Goal: Find specific page/section: Find specific page/section

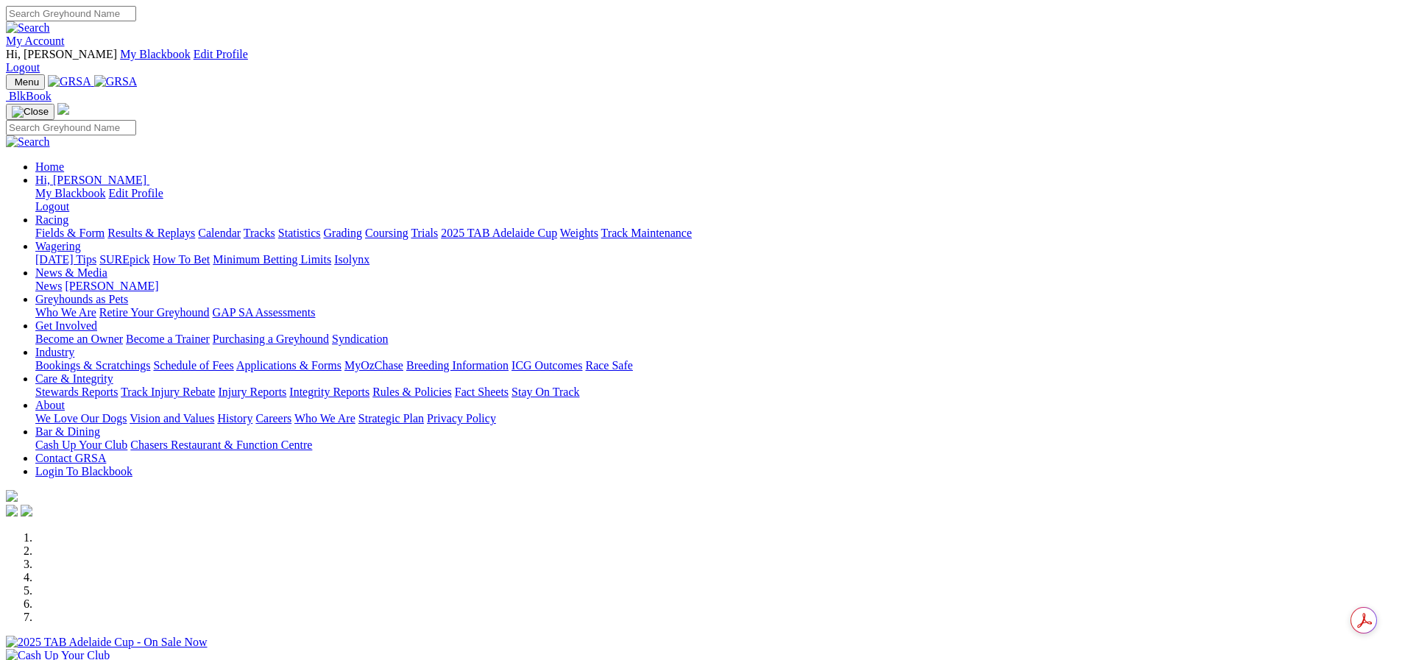
click at [65, 35] on link "My Account" at bounding box center [35, 41] width 59 height 13
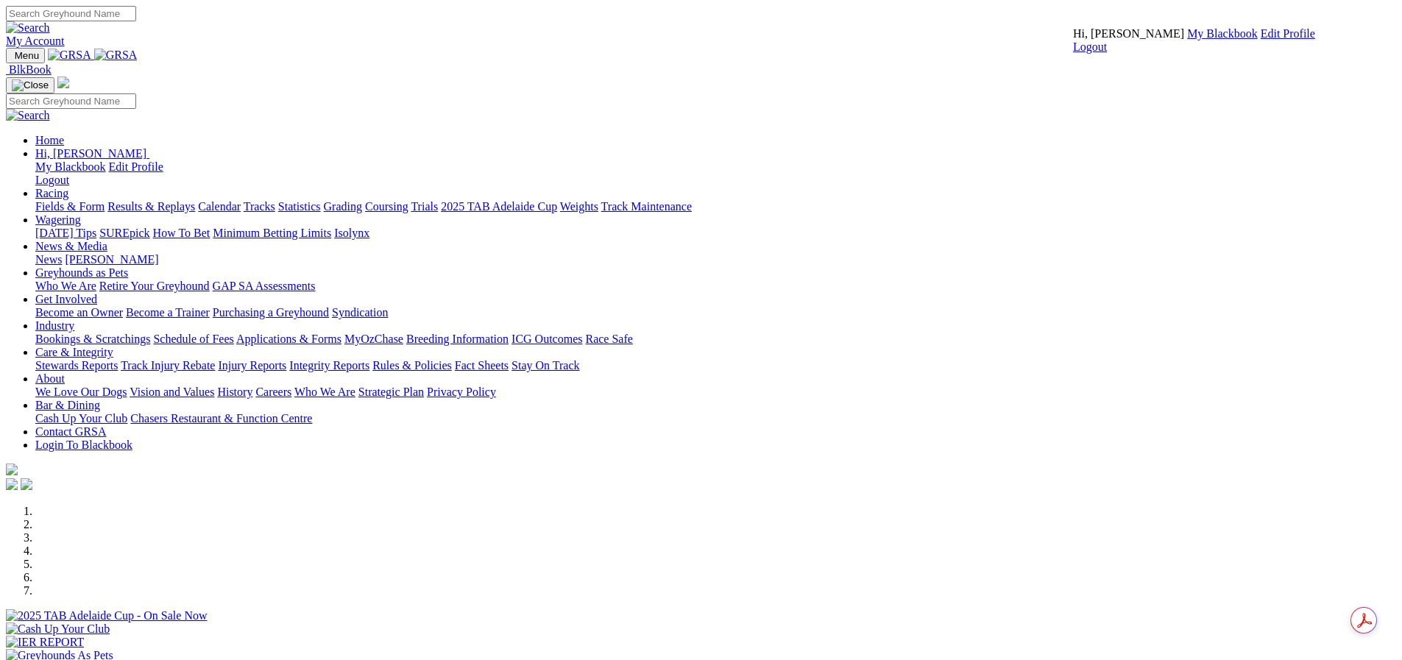
click at [1188, 40] on link "My Blackbook" at bounding box center [1223, 33] width 71 height 13
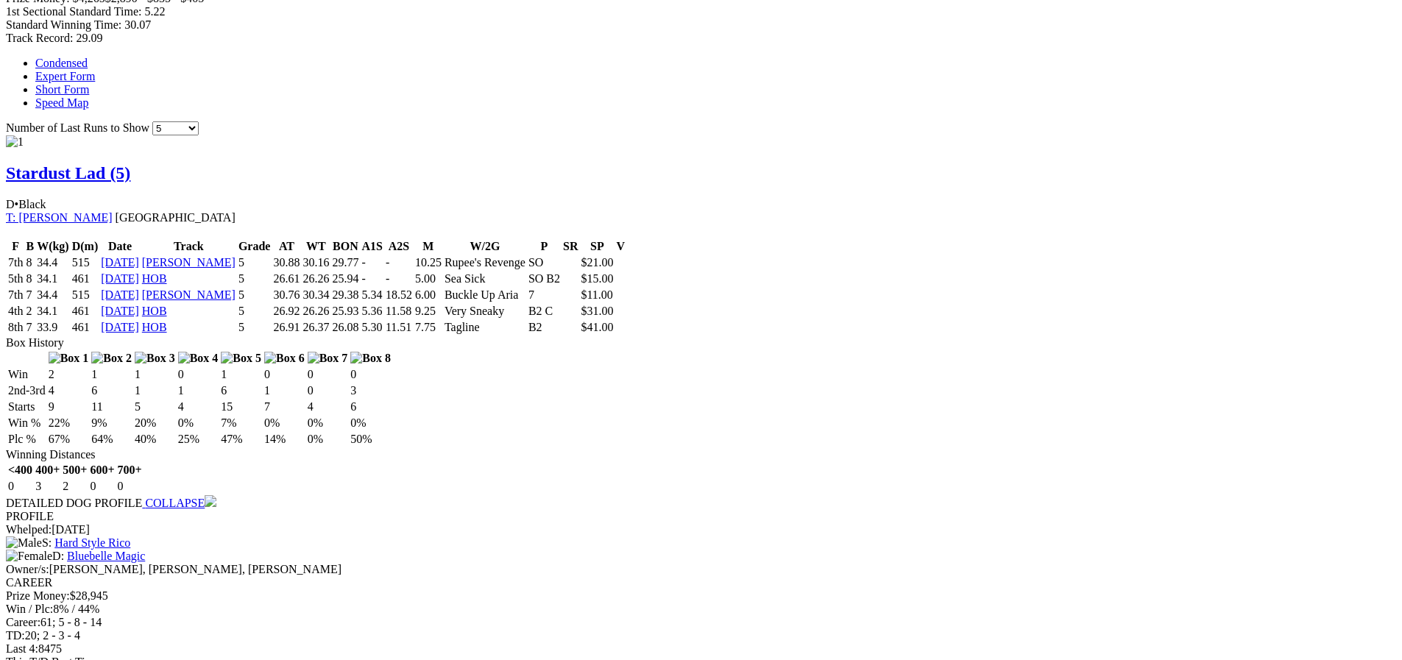
scroll to position [981, 0]
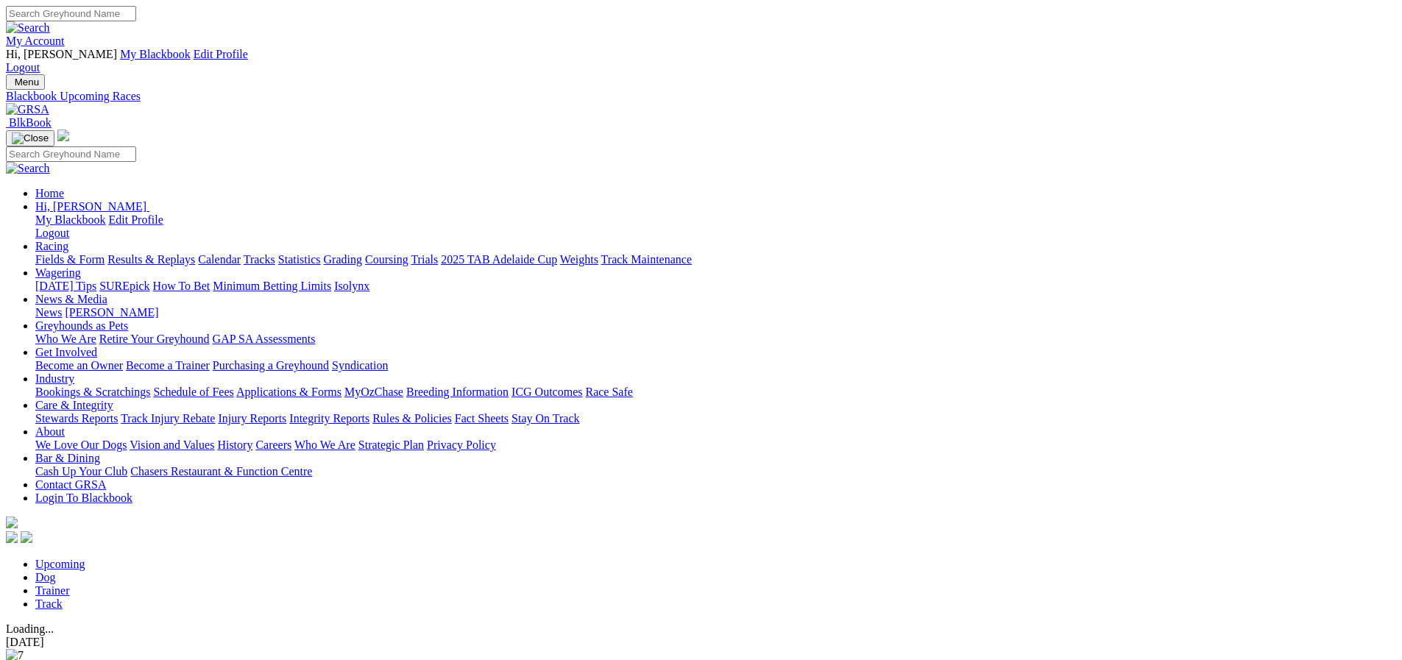
click at [70, 585] on link "Trainer" at bounding box center [52, 591] width 35 height 13
click at [56, 571] on link "Dog" at bounding box center [45, 577] width 21 height 13
